Goal: Communication & Community: Participate in discussion

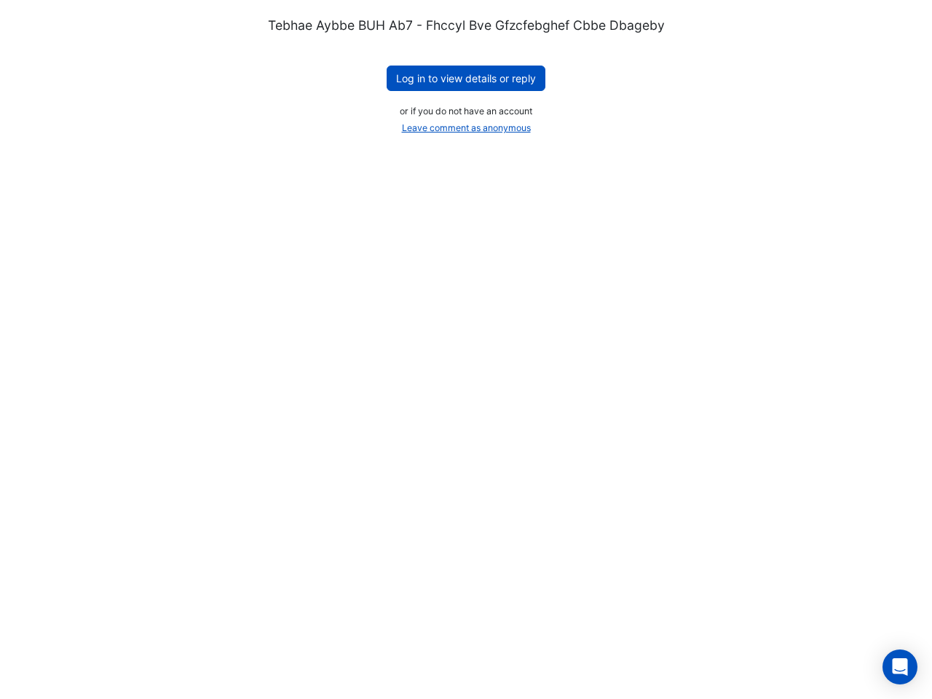
click at [466, 78] on button "Log in to view details or reply" at bounding box center [466, 78] width 159 height 25
click at [466, 128] on button "Leave comment as anonymous" at bounding box center [467, 128] width 142 height 20
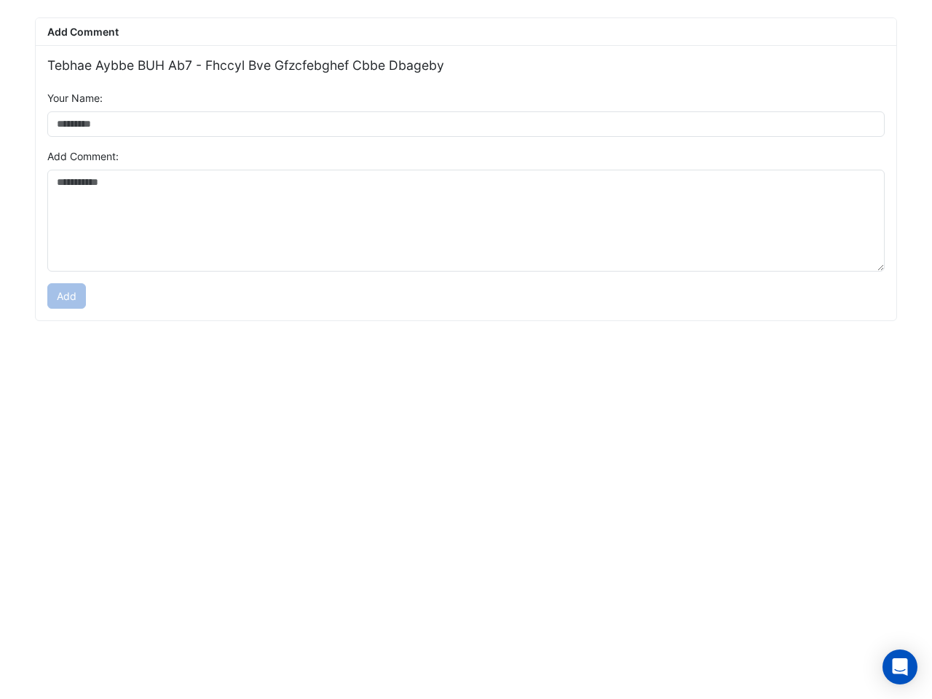
click at [900, 667] on icon "Open Intercom Messenger" at bounding box center [900, 666] width 15 height 17
